Goal: Task Accomplishment & Management: Manage account settings

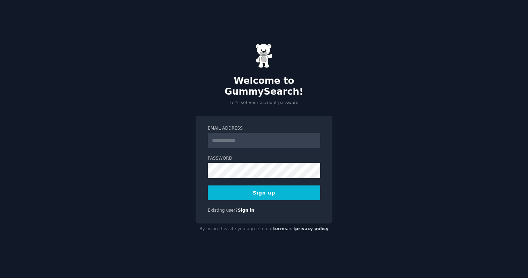
click at [230, 126] on div "Email Address" at bounding box center [264, 136] width 112 height 23
click at [230, 133] on input "Email Address" at bounding box center [264, 140] width 112 height 15
click at [0, 278] on nordpass-autofill-portal at bounding box center [0, 278] width 0 height 0
type input "**********"
click at [0, 278] on nordpass-autofill-portal at bounding box center [0, 278] width 0 height 0
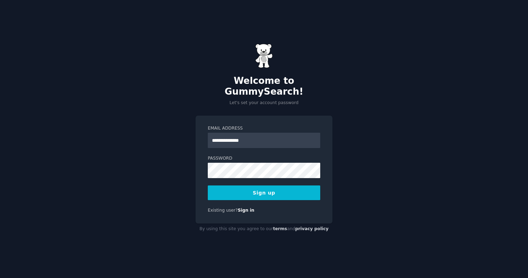
click at [0, 278] on nordpass-autofill-portal at bounding box center [0, 278] width 0 height 0
click at [274, 187] on button "Sign up" at bounding box center [264, 192] width 112 height 15
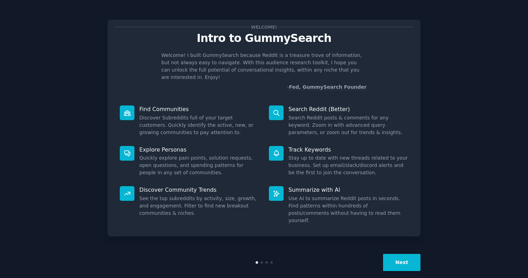
drag, startPoint x: 405, startPoint y: 64, endPoint x: 377, endPoint y: 64, distance: 28.3
click at [377, 64] on html "Welcome! Intro to GummySearch Welcome! I built GummySearch because Reddit is a …" at bounding box center [264, 139] width 528 height 278
click at [0, 278] on nordpass-portal at bounding box center [0, 278] width 0 height 0
click at [397, 246] on div "Next" at bounding box center [264, 262] width 313 height 32
click at [397, 254] on button "Next" at bounding box center [401, 262] width 37 height 17
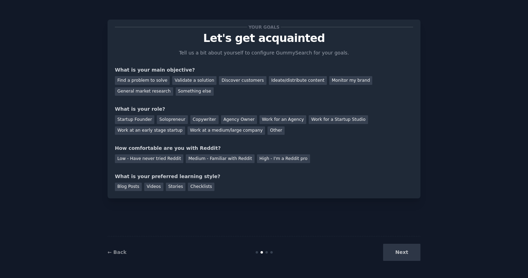
click at [396, 253] on div "Next" at bounding box center [368, 252] width 104 height 17
click at [190, 95] on div "Something else" at bounding box center [195, 91] width 38 height 9
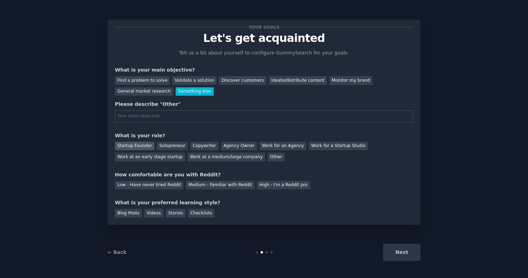
click at [141, 146] on div "Startup Founder" at bounding box center [134, 146] width 39 height 9
click at [201, 188] on div "Medium - Familiar with Reddit" at bounding box center [220, 185] width 68 height 9
click at [193, 213] on div "Checklists" at bounding box center [201, 213] width 27 height 9
click at [404, 256] on div "Next" at bounding box center [368, 252] width 104 height 17
click at [402, 250] on div "Next" at bounding box center [368, 252] width 104 height 17
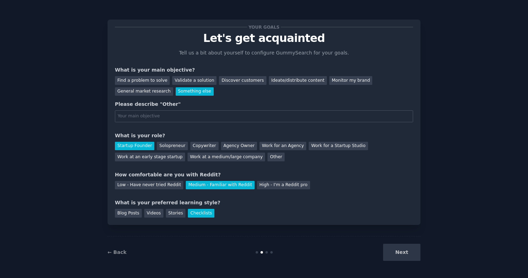
click at [402, 253] on div "Next" at bounding box center [368, 252] width 104 height 17
click at [188, 117] on input "text" at bounding box center [264, 116] width 298 height 12
type input "monitor keywords on Reddit"
click at [396, 255] on button "Next" at bounding box center [401, 252] width 37 height 17
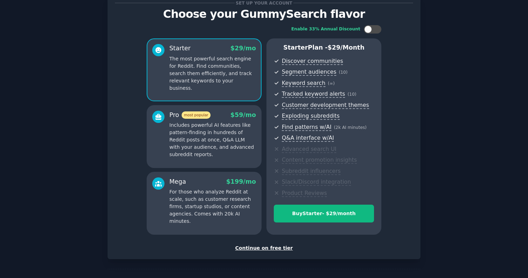
scroll to position [25, 0]
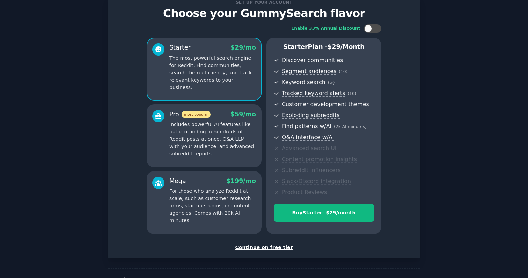
click at [275, 248] on div "Continue on free tier" at bounding box center [264, 247] width 298 height 7
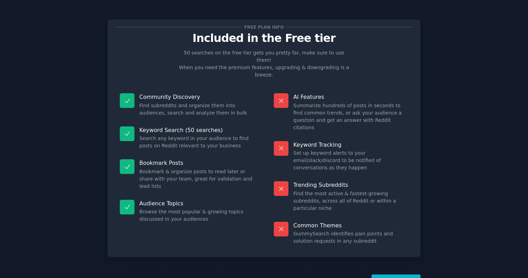
click at [385, 274] on button "Let's Go!" at bounding box center [396, 282] width 49 height 17
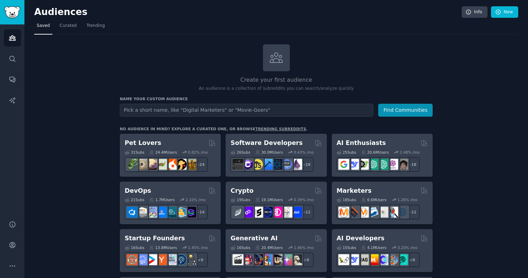
click at [225, 109] on input "text" at bounding box center [246, 110] width 253 height 13
type input "coolors"
click at [378, 104] on button "Find Communities" at bounding box center [405, 110] width 54 height 13
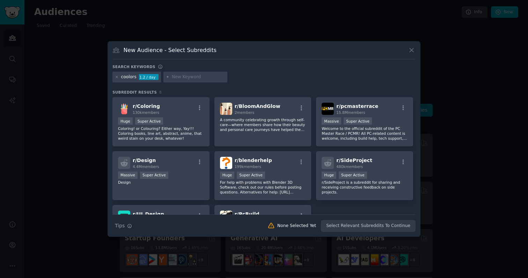
click at [413, 50] on icon at bounding box center [411, 49] width 7 height 7
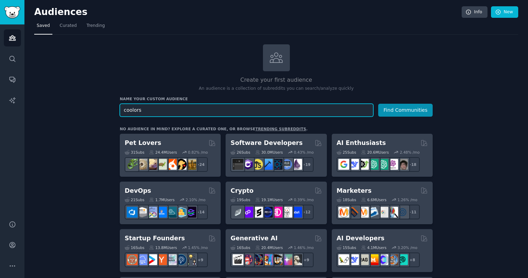
click at [138, 108] on input "coolors" at bounding box center [246, 110] width 253 height 13
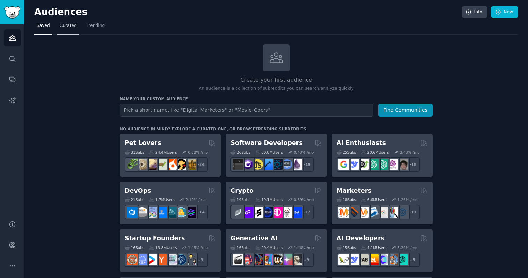
click at [67, 24] on span "Curated" at bounding box center [68, 26] width 17 height 6
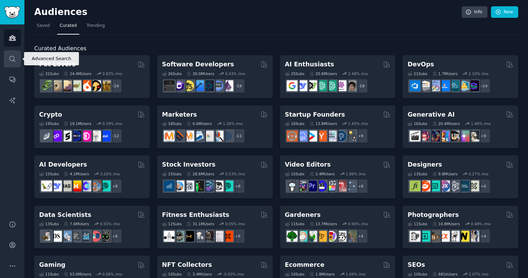
click at [9, 60] on icon "Sidebar" at bounding box center [12, 58] width 7 height 7
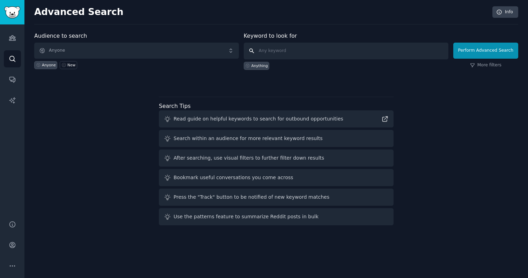
click at [269, 54] on input "text" at bounding box center [346, 51] width 205 height 17
type input "coolors"
click at [472, 56] on button "Perform Advanced Search" at bounding box center [485, 51] width 65 height 16
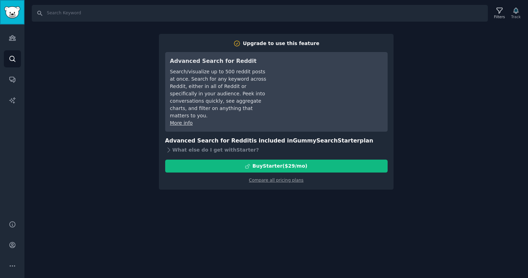
click at [14, 20] on link "Sidebar" at bounding box center [12, 12] width 24 height 24
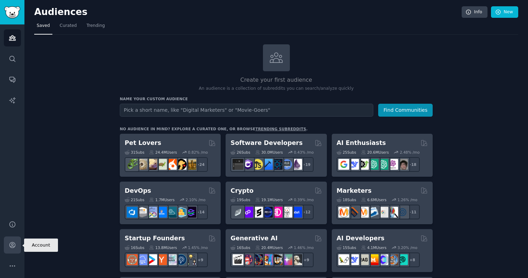
click at [13, 246] on icon "Sidebar" at bounding box center [12, 244] width 7 height 7
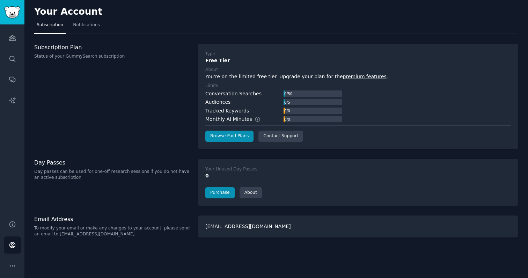
click at [290, 109] on div "0 / 0" at bounding box center [287, 111] width 7 height 6
drag, startPoint x: 293, startPoint y: 109, endPoint x: 280, endPoint y: 109, distance: 12.9
click at [280, 109] on div "Tracked Keywords 0 / 0" at bounding box center [273, 110] width 137 height 7
click at [10, 270] on button "More" at bounding box center [12, 265] width 17 height 17
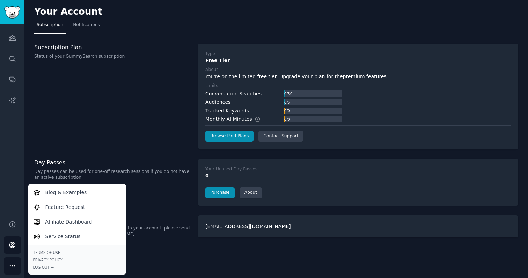
click at [105, 122] on div "Subscription Plan Status of your GummySearch subscription" at bounding box center [112, 96] width 156 height 105
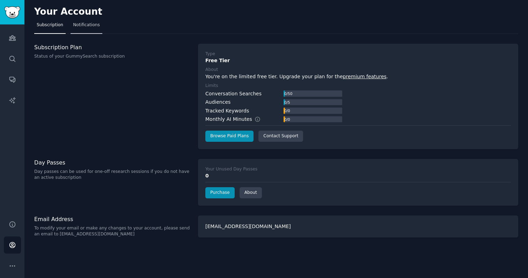
click at [90, 28] on link "Notifications" at bounding box center [87, 27] width 32 height 14
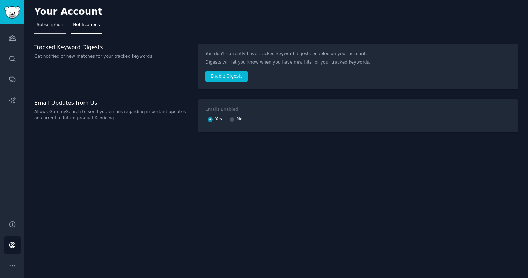
click at [54, 29] on link "Subscription" at bounding box center [49, 27] width 31 height 14
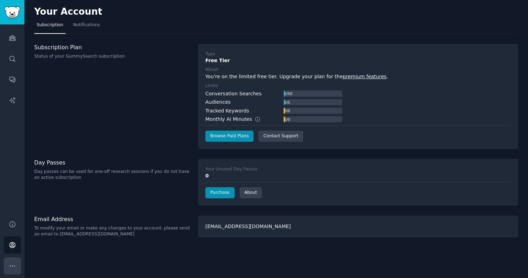
click at [10, 264] on icon "Sidebar" at bounding box center [12, 265] width 7 height 7
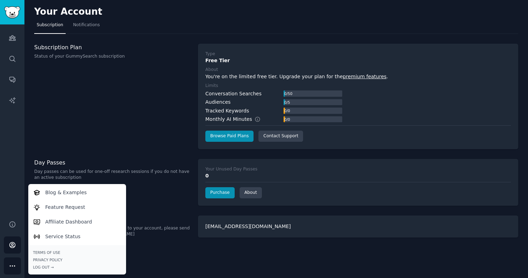
click at [110, 97] on div "Subscription Plan Status of your GummySearch subscription" at bounding box center [112, 96] width 156 height 105
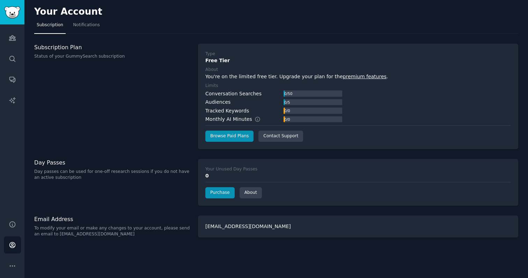
click at [214, 229] on div "[EMAIL_ADDRESS][DOMAIN_NAME]" at bounding box center [358, 226] width 320 height 22
click at [216, 227] on div "[EMAIL_ADDRESS][DOMAIN_NAME]" at bounding box center [358, 226] width 320 height 22
click at [15, 264] on icon "Sidebar" at bounding box center [12, 265] width 7 height 7
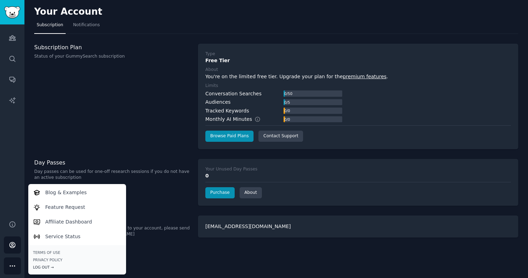
click at [55, 265] on div "Log Out →" at bounding box center [77, 267] width 88 height 5
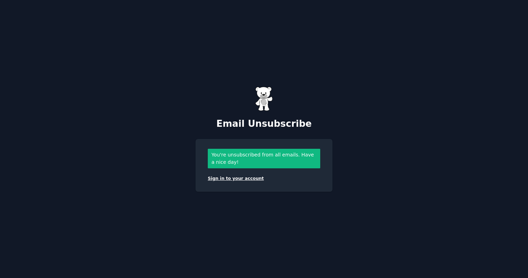
click at [247, 179] on link "Sign in to your account" at bounding box center [236, 178] width 56 height 5
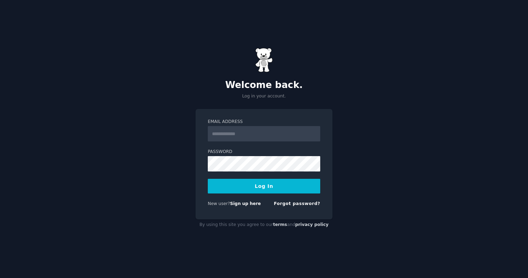
click at [0, 278] on nordpass-portal at bounding box center [0, 278] width 0 height 0
type input "**********"
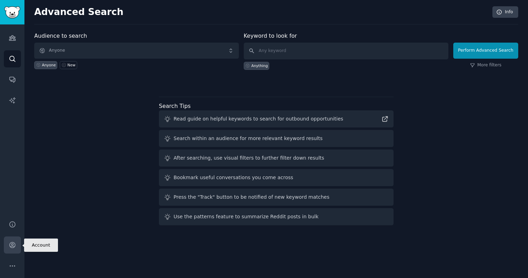
click at [9, 243] on icon "Sidebar" at bounding box center [12, 244] width 7 height 7
